Goal: Communication & Community: Share content

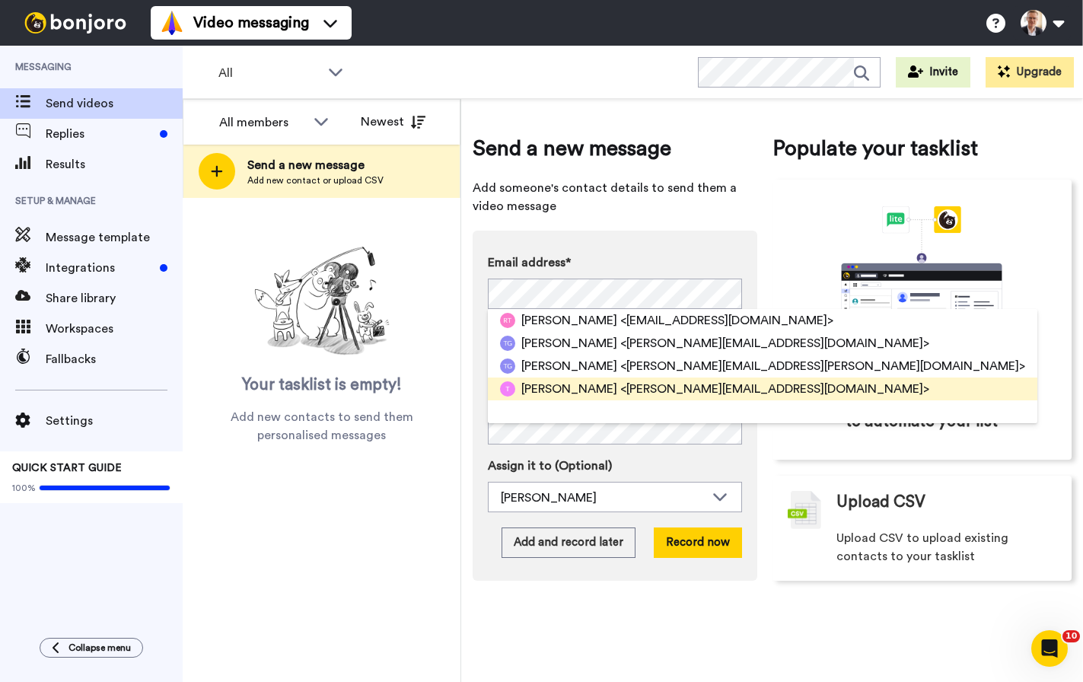
click at [543, 385] on span "[PERSON_NAME]" at bounding box center [569, 389] width 96 height 18
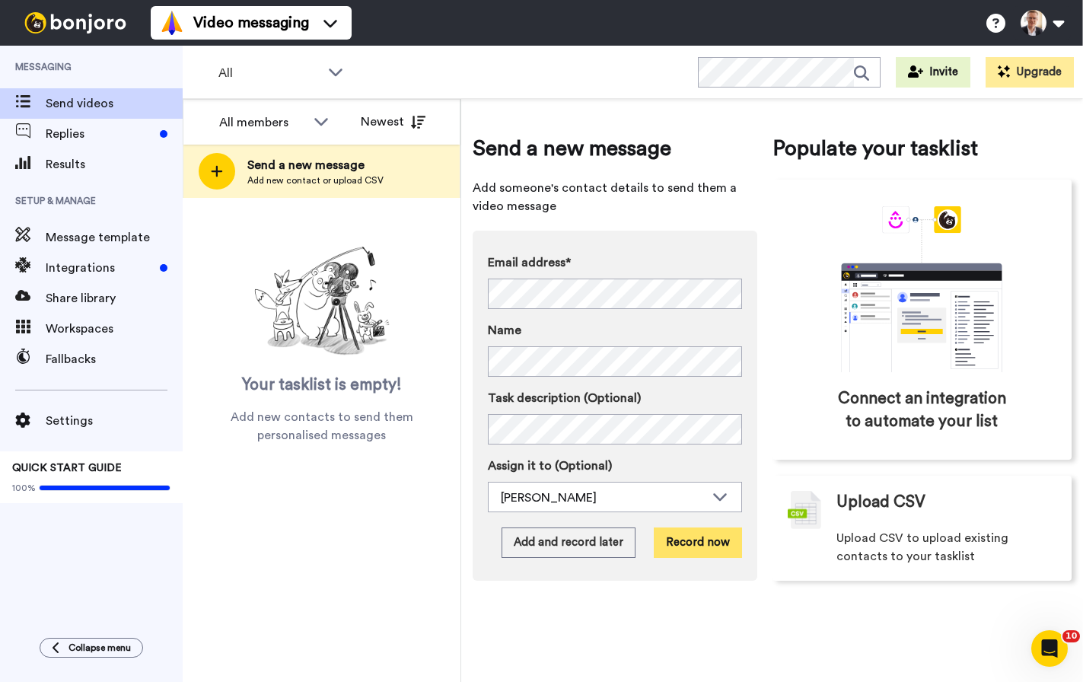
click at [699, 542] on button "Record now" at bounding box center [698, 542] width 88 height 30
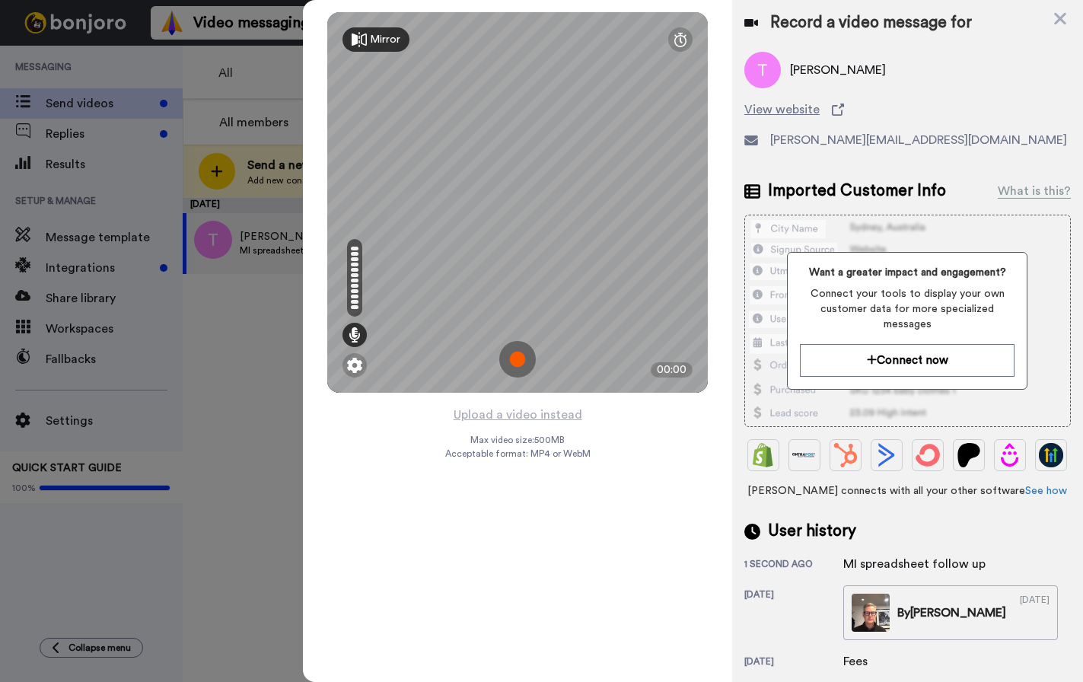
click at [518, 361] on img at bounding box center [517, 359] width 37 height 37
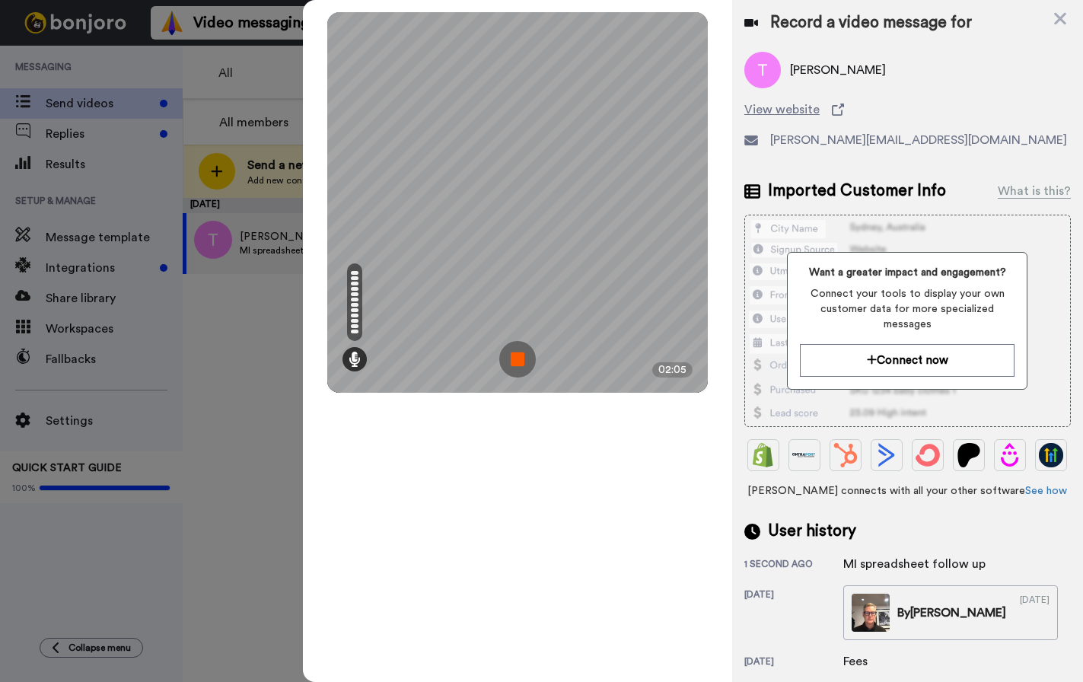
click at [520, 363] on img at bounding box center [517, 359] width 37 height 37
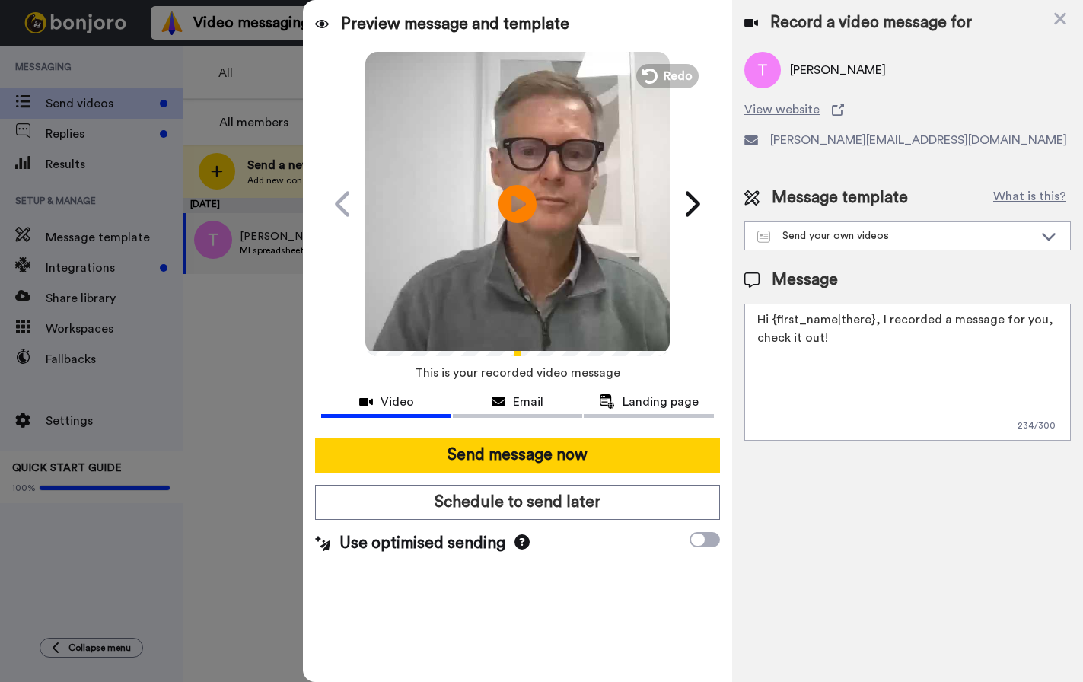
click at [870, 321] on textarea "Hi {first_name|there}, I recorded a message for you, check it out!" at bounding box center [907, 372] width 326 height 137
click at [956, 323] on textarea "Hi Tim, I recorded a message for you, check it out!" at bounding box center [907, 372] width 326 height 137
click at [760, 361] on textarea "Hi Tim, I recorded a message for you in regards to yoour follow up question abo…" at bounding box center [907, 372] width 326 height 137
click at [839, 359] on textarea "Hi Tim, I recorded a message for you in regards to yoour follow up question abo…" at bounding box center [907, 372] width 326 height 137
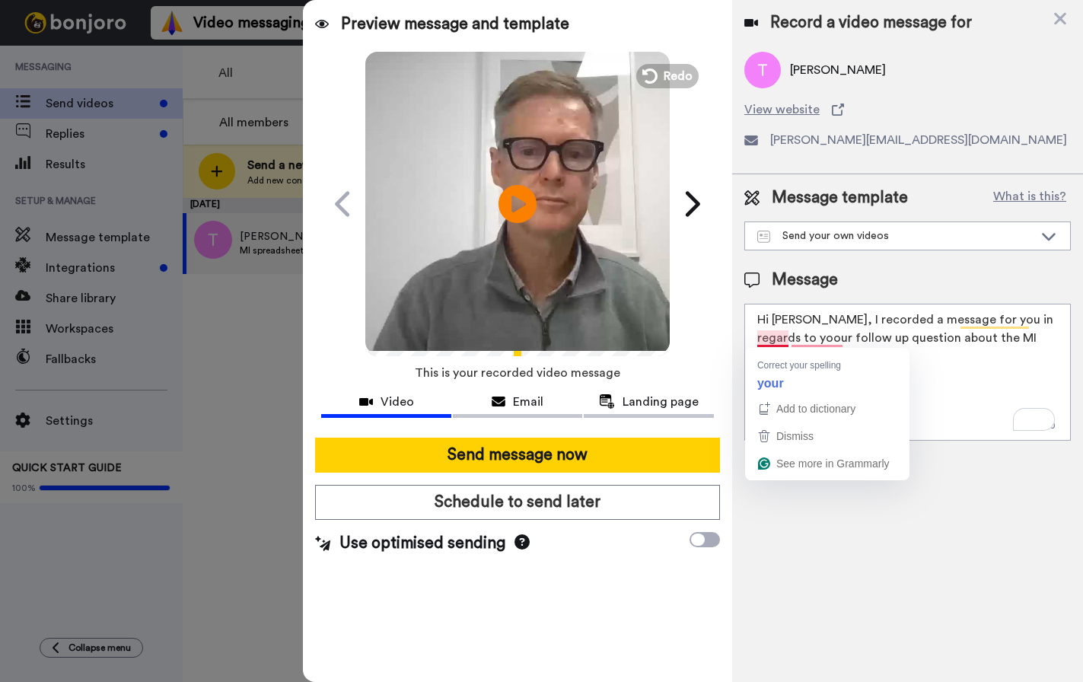
click at [774, 342] on textarea "Hi Tim, I recorded a message for you in regards to yoour follow up question abo…" at bounding box center [907, 372] width 326 height 137
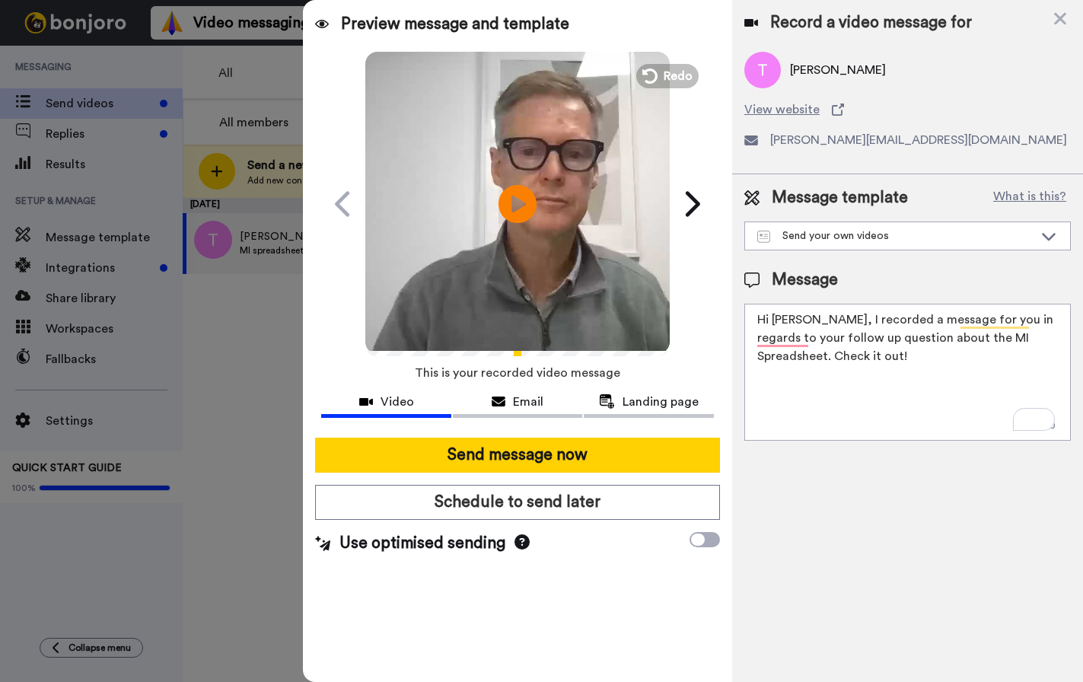
click at [803, 358] on textarea "Hi Tim, I recorded a message for you in regards to your follow up question abou…" at bounding box center [907, 372] width 326 height 137
click at [781, 358] on textarea "Hi Tim, I recorded a message for you in regards to your follow-up question abou…" at bounding box center [907, 372] width 326 height 137
click at [766, 393] on textarea "Hi Tim, I recorded a message for you in regards to your follow-up question abou…" at bounding box center [907, 372] width 326 height 137
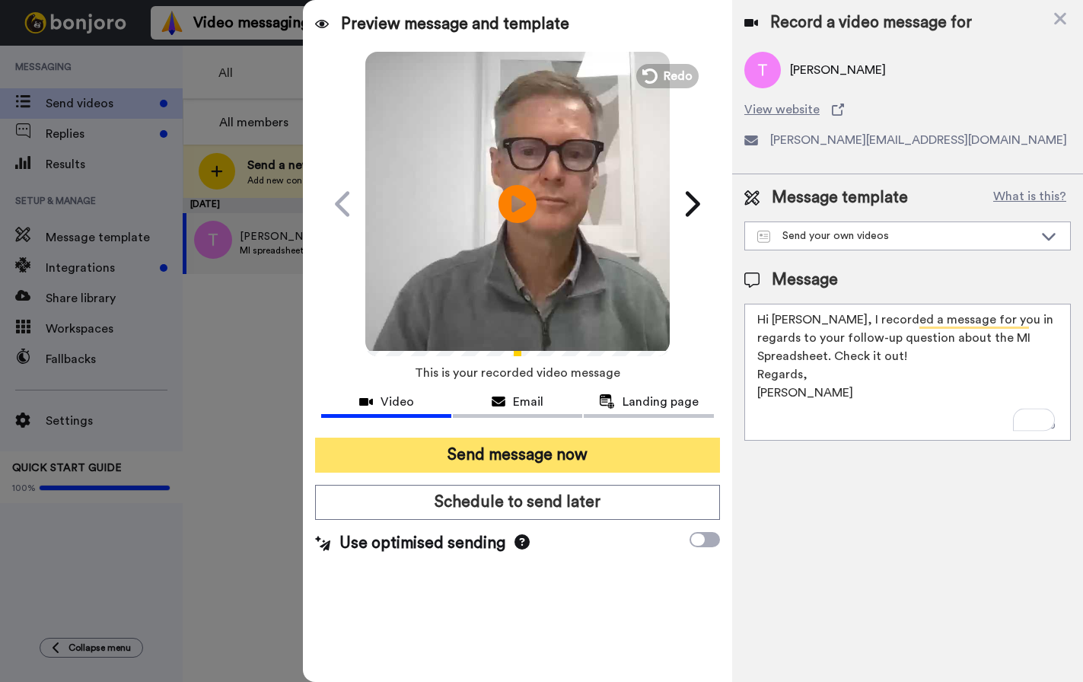
type textarea "Hi Tim, I recorded a message for you in regards to your follow-up question abou…"
click at [539, 457] on button "Send message now" at bounding box center [517, 454] width 405 height 35
